Goal: Find specific page/section: Find specific page/section

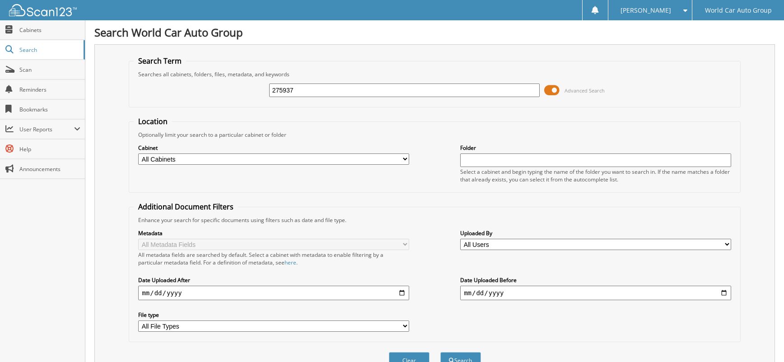
type input "275937"
click at [440, 352] on button "Search" at bounding box center [460, 360] width 41 height 17
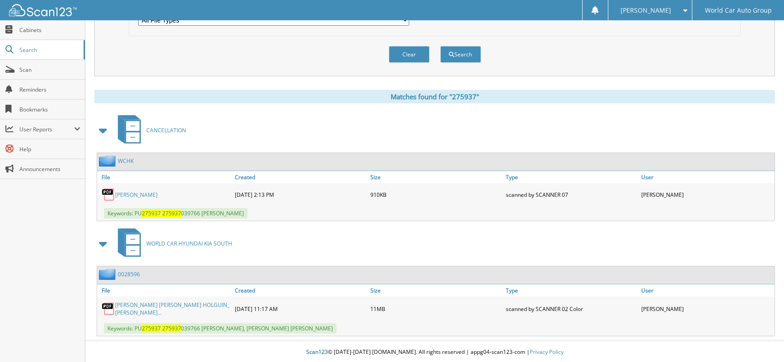
click at [143, 197] on link "[PERSON_NAME]" at bounding box center [136, 195] width 42 height 8
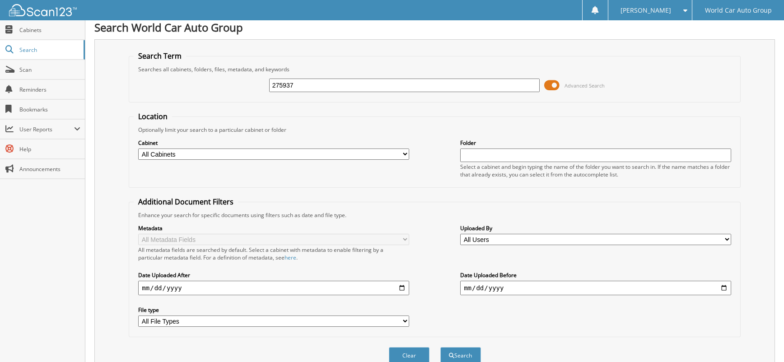
click at [321, 80] on input "275937" at bounding box center [404, 86] width 271 height 14
type input "028798"
click at [440, 347] on button "Search" at bounding box center [460, 355] width 41 height 17
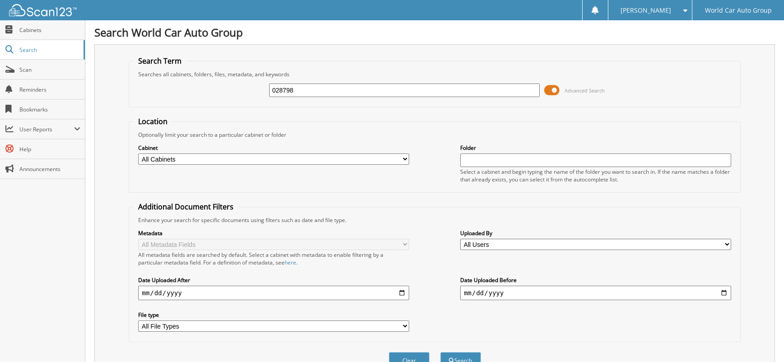
click at [328, 93] on input "028798" at bounding box center [404, 91] width 271 height 14
type input "033003"
click at [440, 352] on button "Search" at bounding box center [460, 360] width 41 height 17
click at [356, 92] on input "033003" at bounding box center [404, 91] width 271 height 14
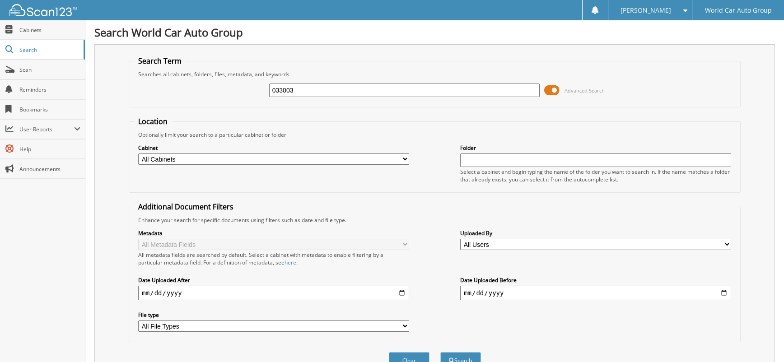
click at [356, 92] on input "033003" at bounding box center [404, 91] width 271 height 14
type input "2"
type input "025629"
click at [440, 352] on button "Search" at bounding box center [460, 360] width 41 height 17
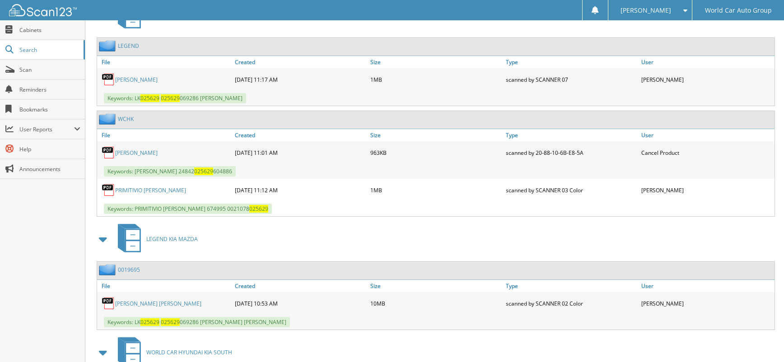
scroll to position [361, 0]
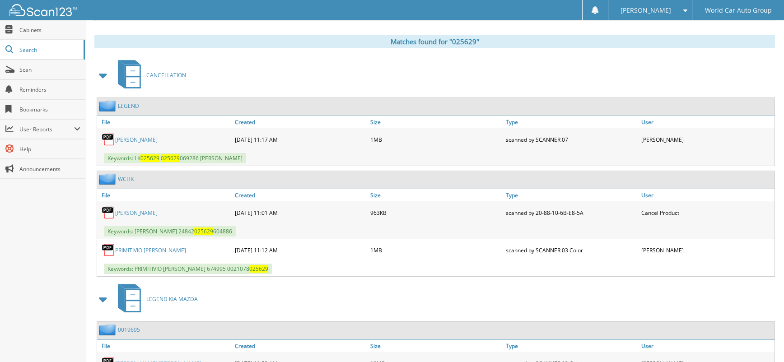
click at [145, 211] on link "PRIMITIVO MORENO" at bounding box center [136, 213] width 42 height 8
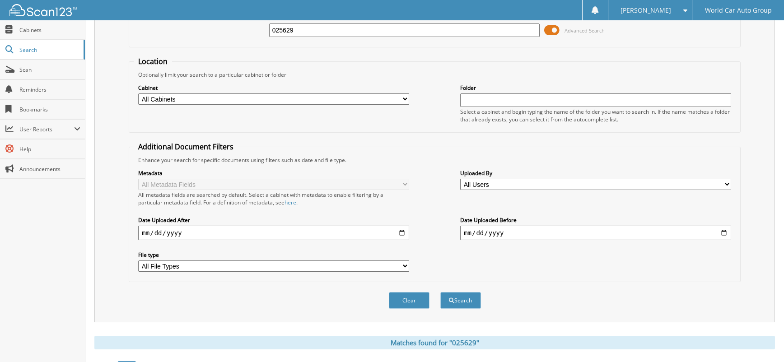
click at [346, 31] on input "025629" at bounding box center [404, 30] width 271 height 14
type input "030149"
click at [440, 292] on button "Search" at bounding box center [460, 300] width 41 height 17
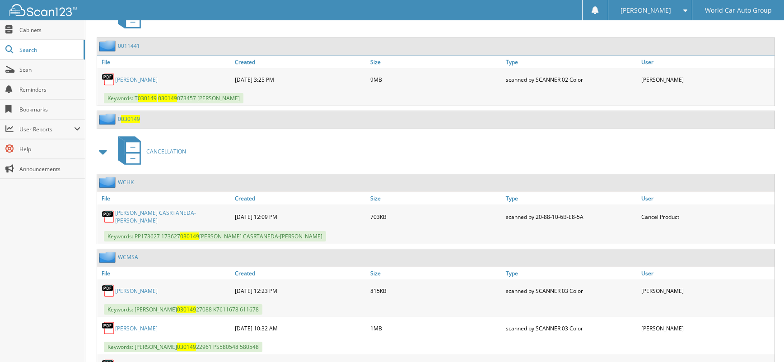
scroll to position [482, 0]
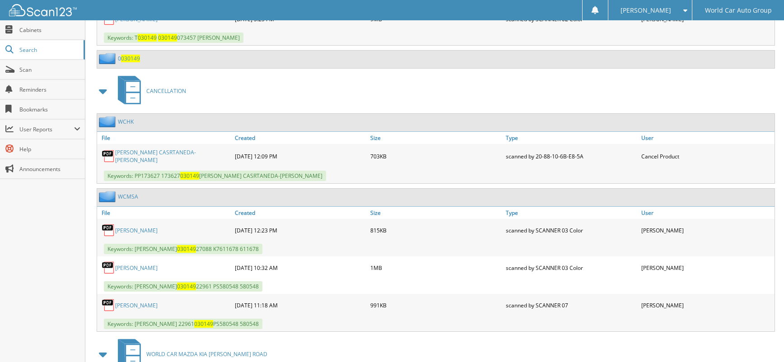
click at [175, 155] on link "LUIS CASRTANEDA-MARTINEZ" at bounding box center [172, 156] width 115 height 15
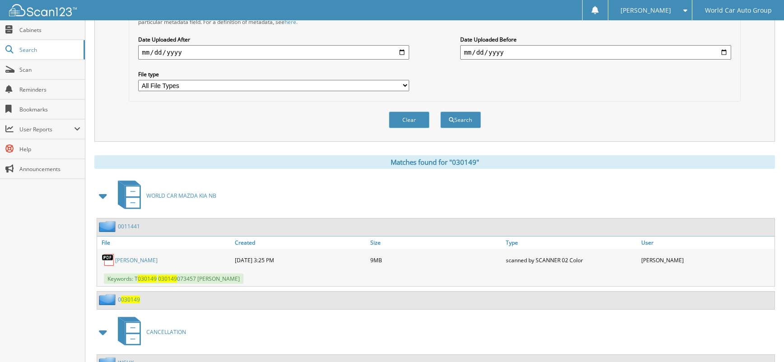
scroll to position [60, 0]
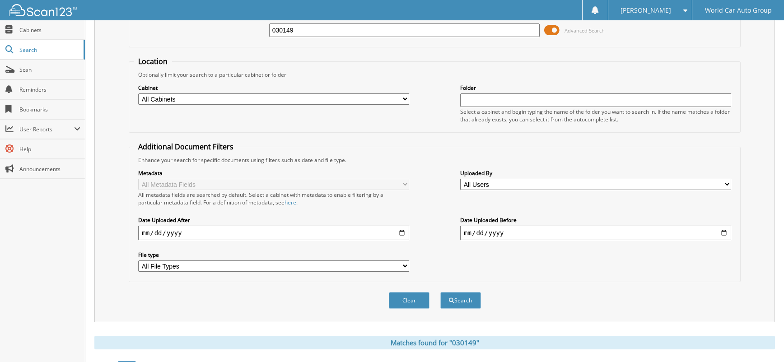
drag, startPoint x: 254, startPoint y: 33, endPoint x: 233, endPoint y: 33, distance: 21.2
click at [242, 33] on div "030149 Advanced Search" at bounding box center [435, 30] width 602 height 24
type input "083353"
click at [440, 292] on button "Search" at bounding box center [460, 300] width 41 height 17
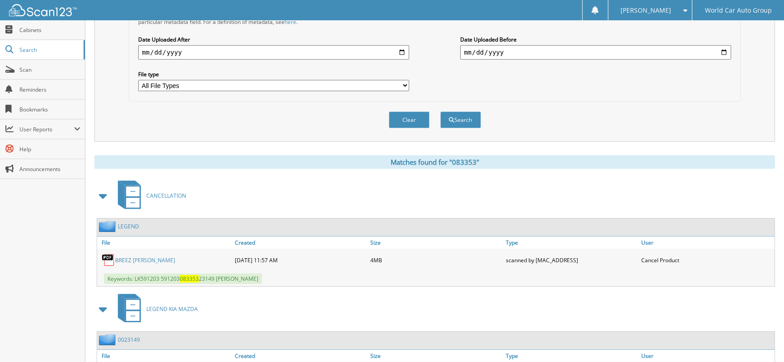
scroll to position [301, 0]
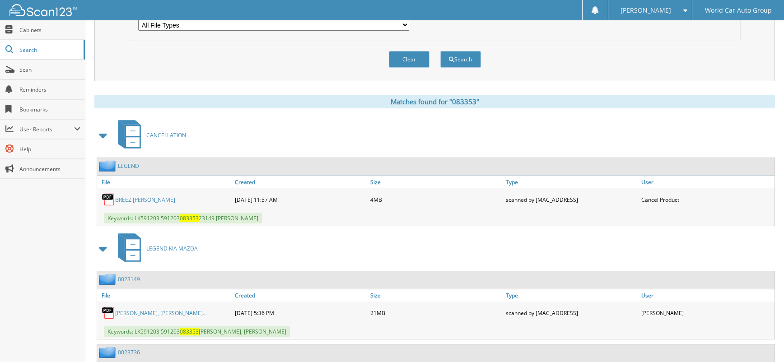
click at [150, 198] on link "BREEZ [PERSON_NAME]" at bounding box center [145, 200] width 60 height 8
